Goal: Task Accomplishment & Management: Complete application form

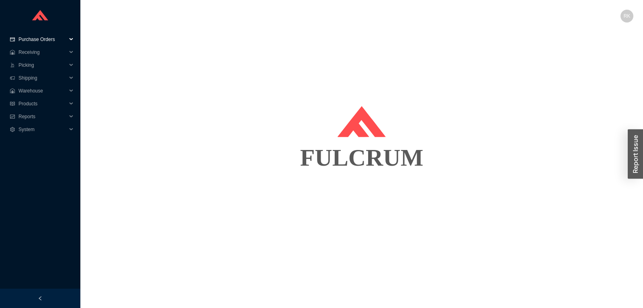
click at [33, 41] on span "Purchase Orders" at bounding box center [42, 39] width 48 height 13
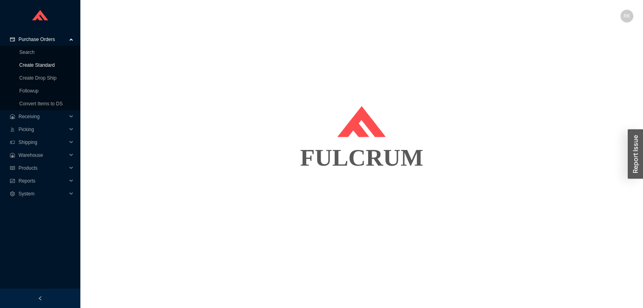
click at [36, 68] on link "Create Standard" at bounding box center [36, 65] width 35 height 6
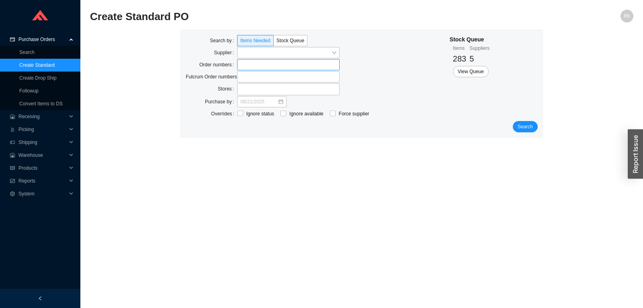
click at [249, 63] on label at bounding box center [288, 64] width 103 height 11
click at [244, 63] on input at bounding box center [241, 64] width 6 height 9
click at [524, 128] on span "Search" at bounding box center [525, 127] width 15 height 8
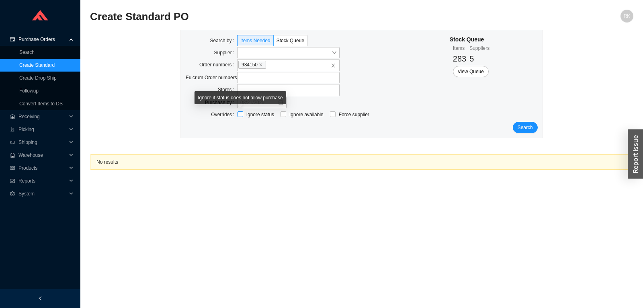
click at [244, 114] on span "Ignore status" at bounding box center [260, 115] width 34 height 8
click at [243, 114] on input "Ignore status" at bounding box center [241, 114] width 6 height 6
checkbox input "true"
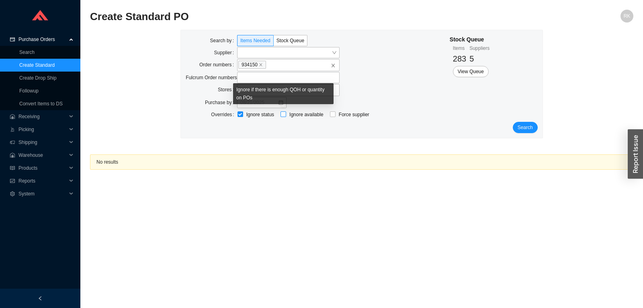
drag, startPoint x: 285, startPoint y: 114, endPoint x: 321, endPoint y: 120, distance: 37.1
click at [284, 114] on input "Ignore available" at bounding box center [284, 114] width 6 height 6
checkbox input "true"
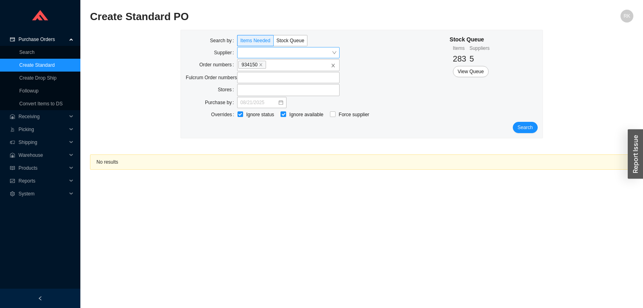
click at [279, 53] on input "search" at bounding box center [285, 52] width 91 height 10
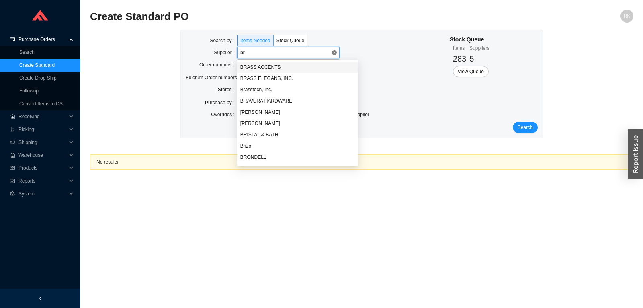
type input "bre"
click at [267, 66] on div "[PERSON_NAME]" at bounding box center [297, 67] width 115 height 7
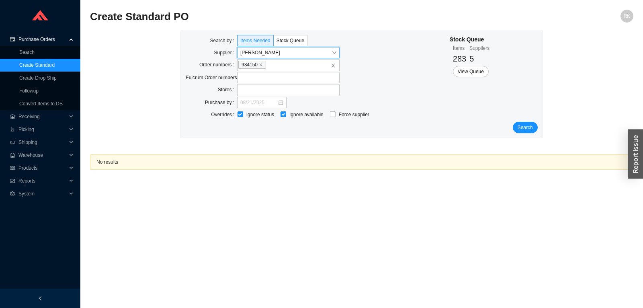
click at [538, 124] on div "Search by Items Needed Stock Queue Supplier [PERSON_NAME] [PERSON_NAME] Order n…" at bounding box center [362, 84] width 362 height 108
click at [536, 125] on button "Search" at bounding box center [525, 127] width 25 height 11
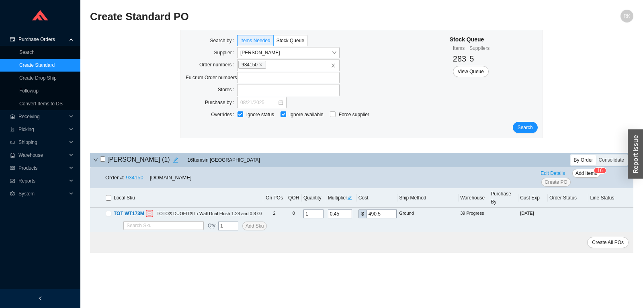
click at [105, 157] on input "checkbox" at bounding box center [102, 158] width 5 height 5
checkbox input "true"
click at [557, 180] on span "Create PO" at bounding box center [556, 182] width 23 height 8
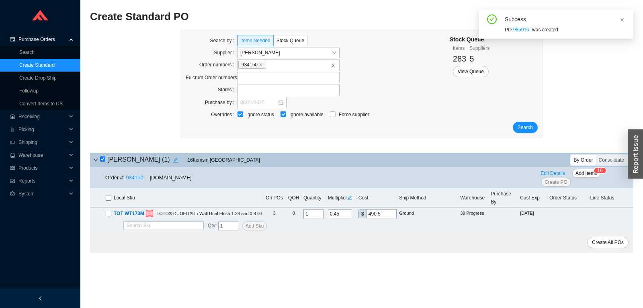
click at [507, 28] on div "PO 985916 was created" at bounding box center [566, 30] width 122 height 8
drag, startPoint x: 507, startPoint y: 28, endPoint x: 514, endPoint y: 28, distance: 6.8
click at [514, 28] on div "PO 985916 was created" at bounding box center [566, 30] width 122 height 8
copy div "PO 985916"
